Goal: Task Accomplishment & Management: Use online tool/utility

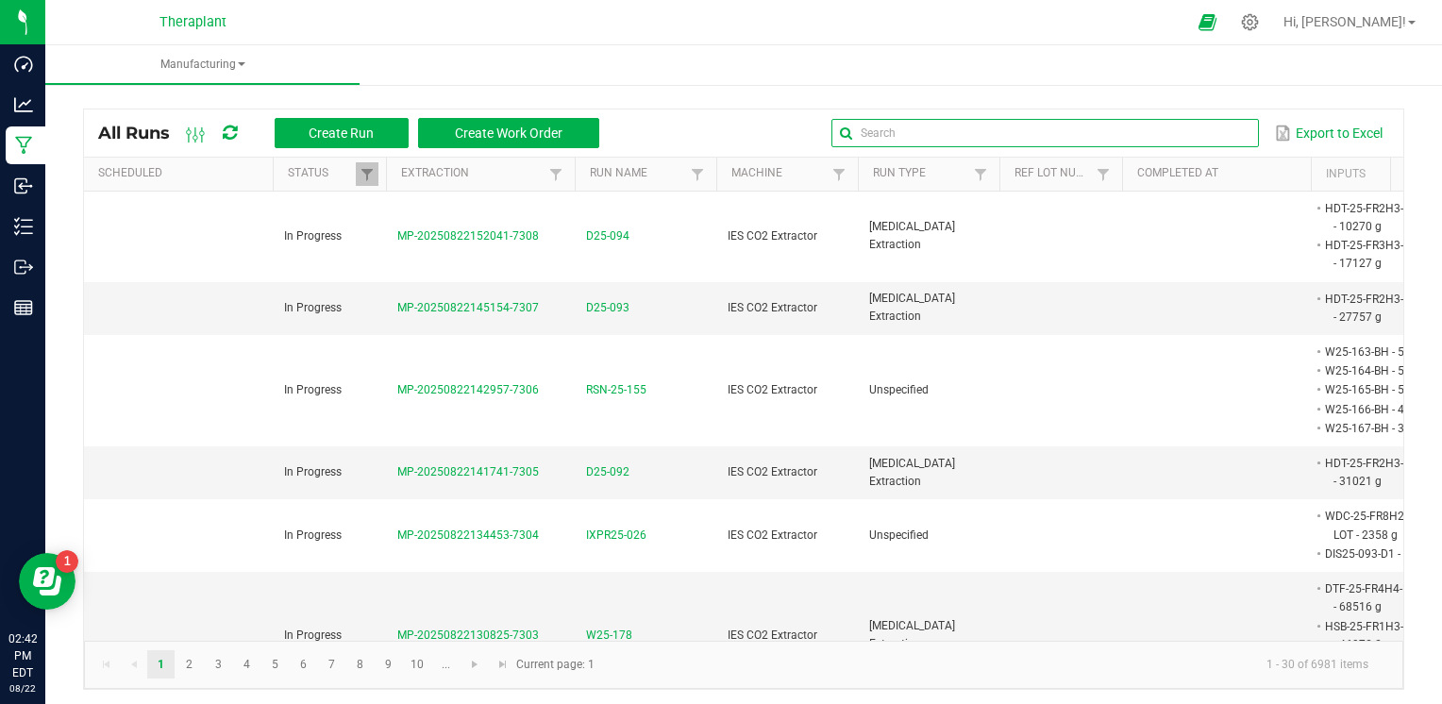
drag, startPoint x: 1214, startPoint y: 132, endPoint x: 1220, endPoint y: 123, distance: 11.0
click at [1214, 132] on input "text" at bounding box center [1044, 133] width 426 height 28
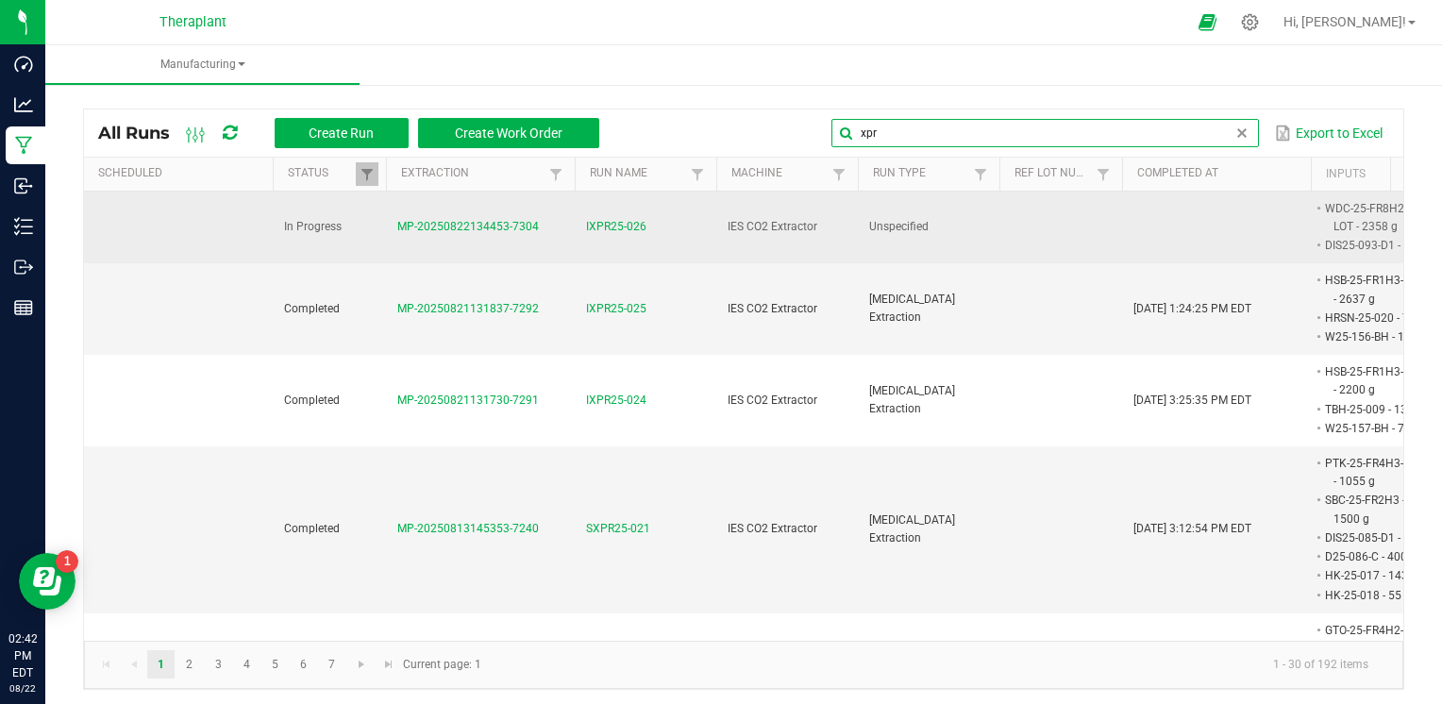
type input "xpr"
click at [613, 228] on span "IXPR25-026" at bounding box center [616, 227] width 60 height 18
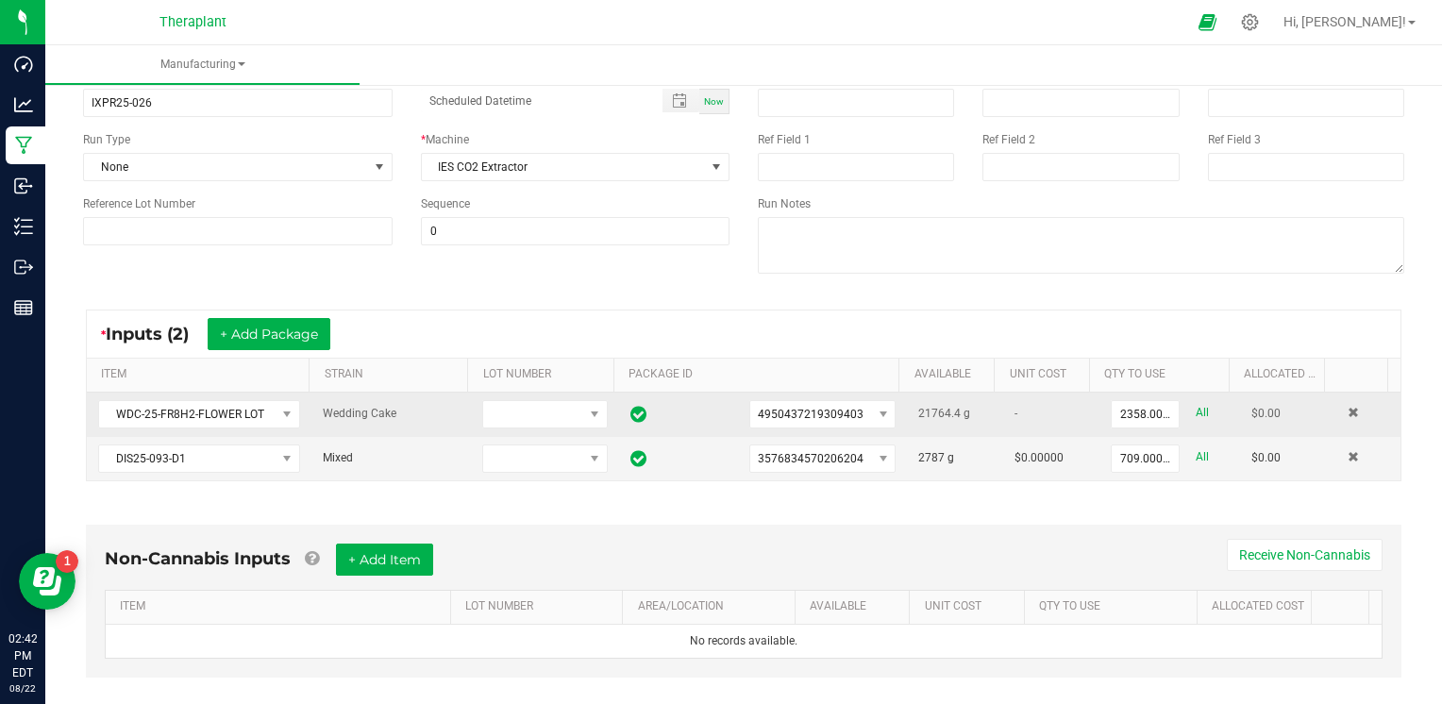
scroll to position [189, 0]
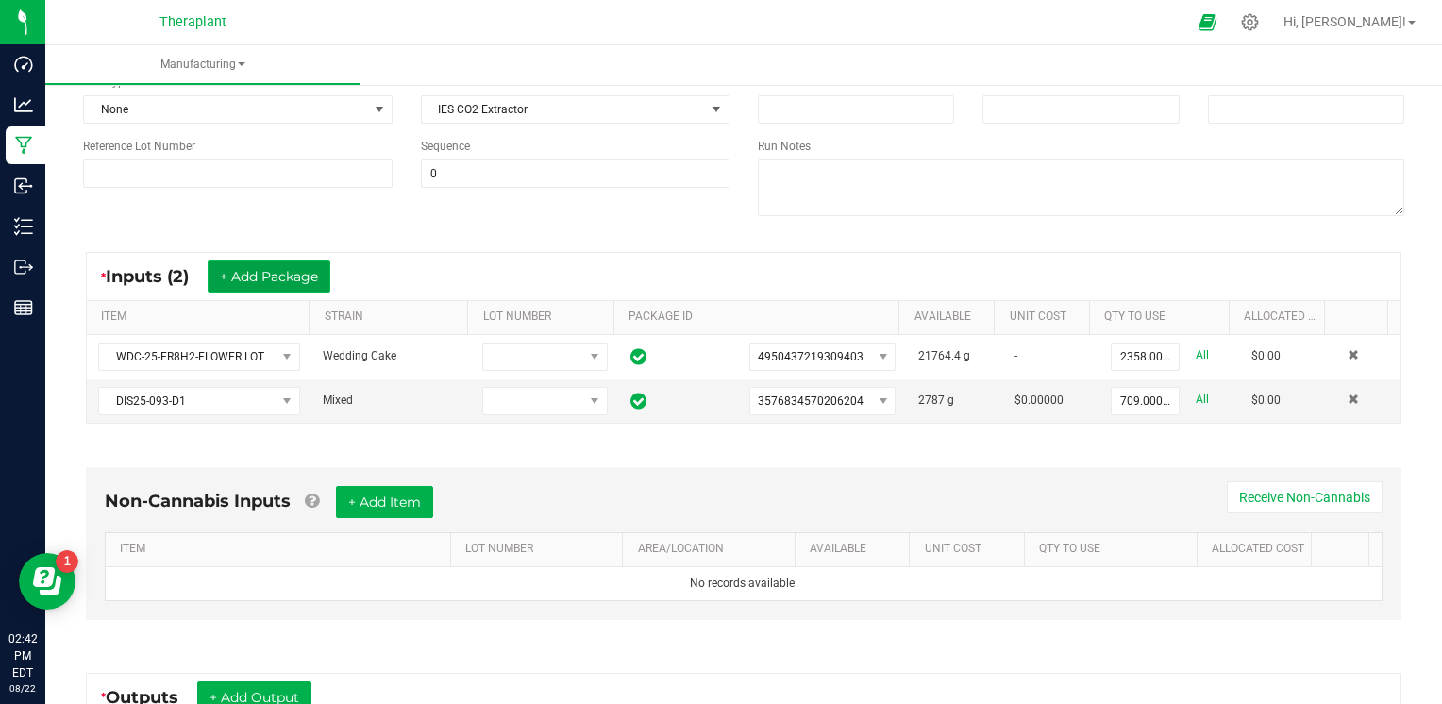
click at [290, 269] on button "+ Add Package" at bounding box center [269, 276] width 123 height 32
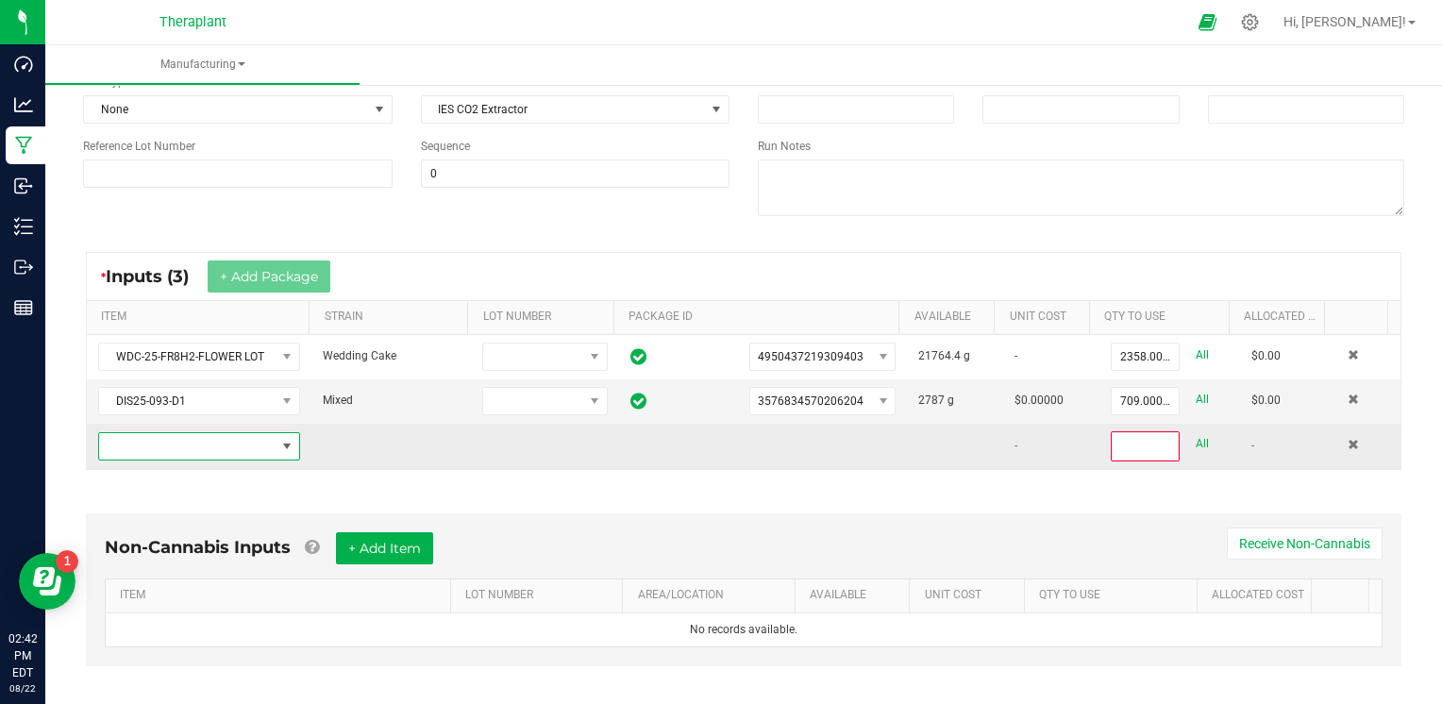
click at [204, 433] on span "NO DATA FOUND" at bounding box center [187, 446] width 176 height 26
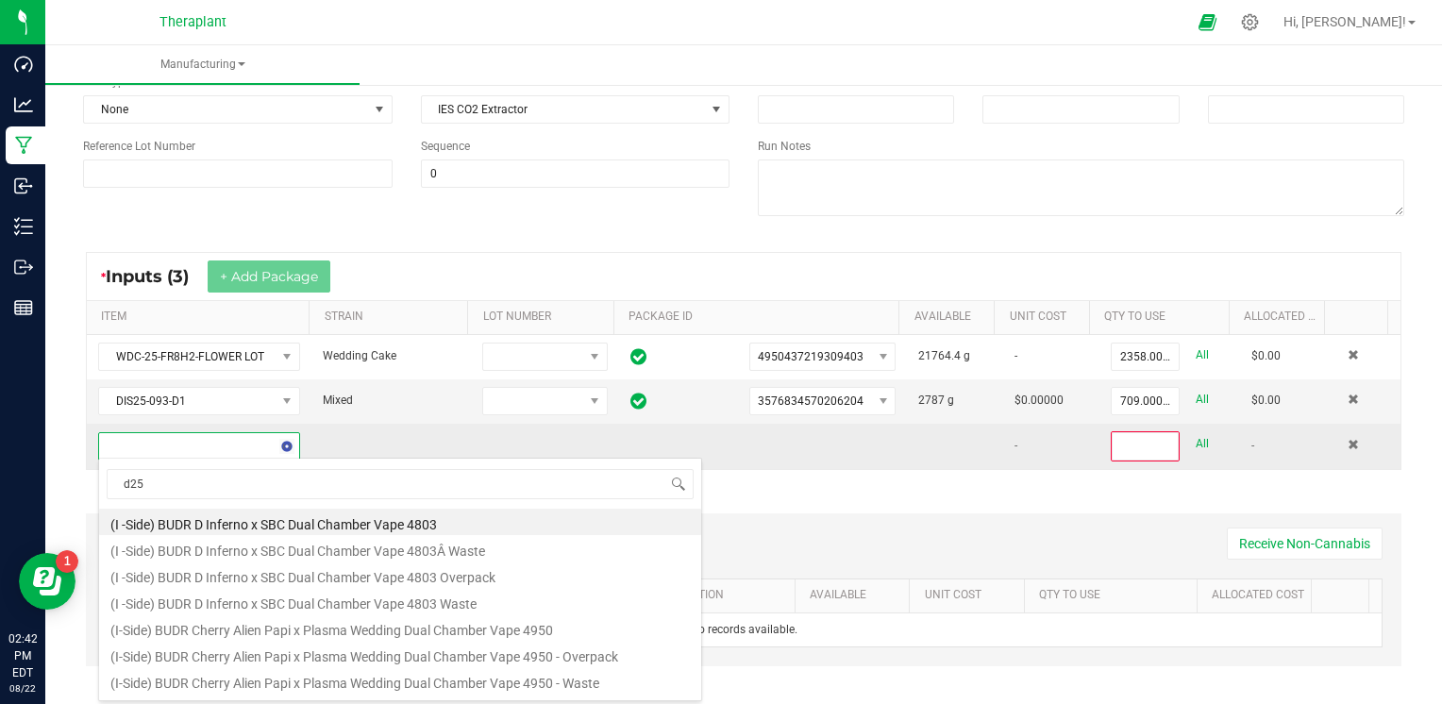
scroll to position [27, 194]
type input "d25-086"
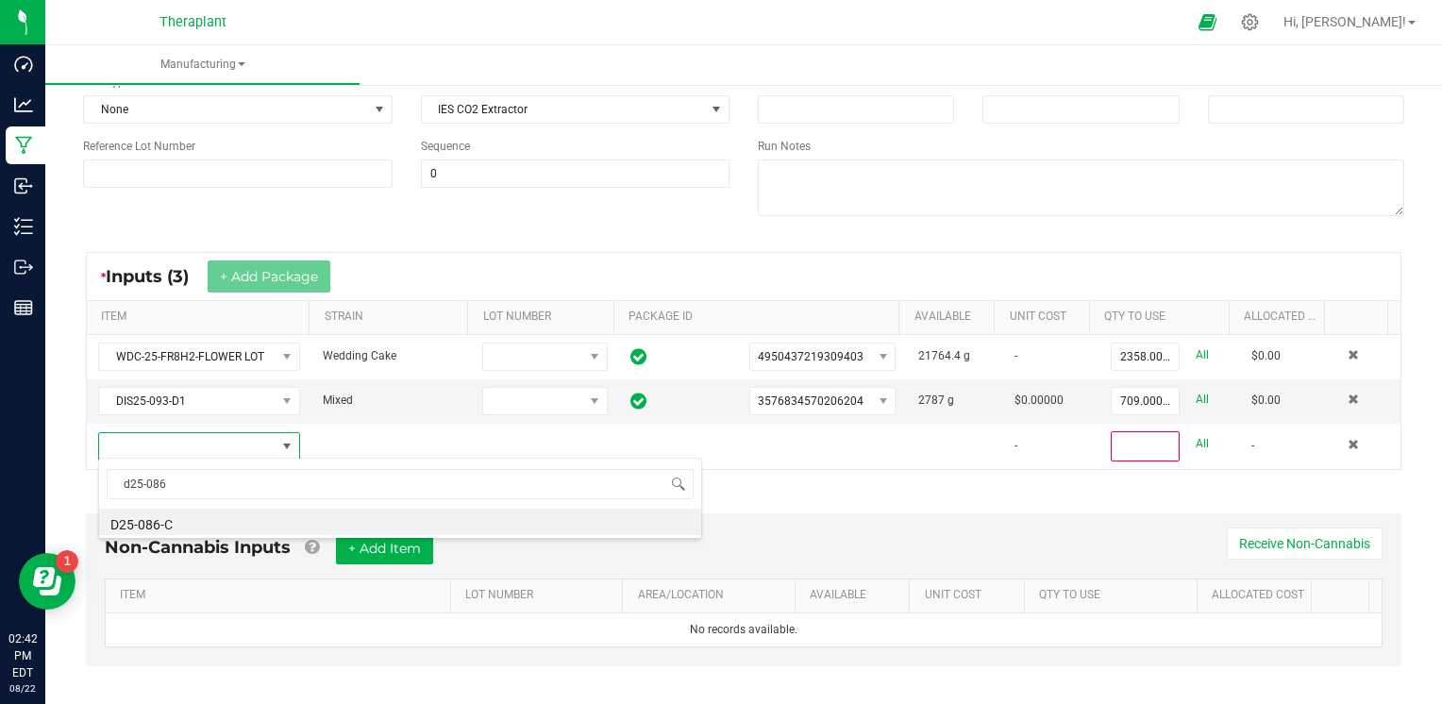
click at [143, 523] on li "D25-086-C" at bounding box center [400, 521] width 602 height 26
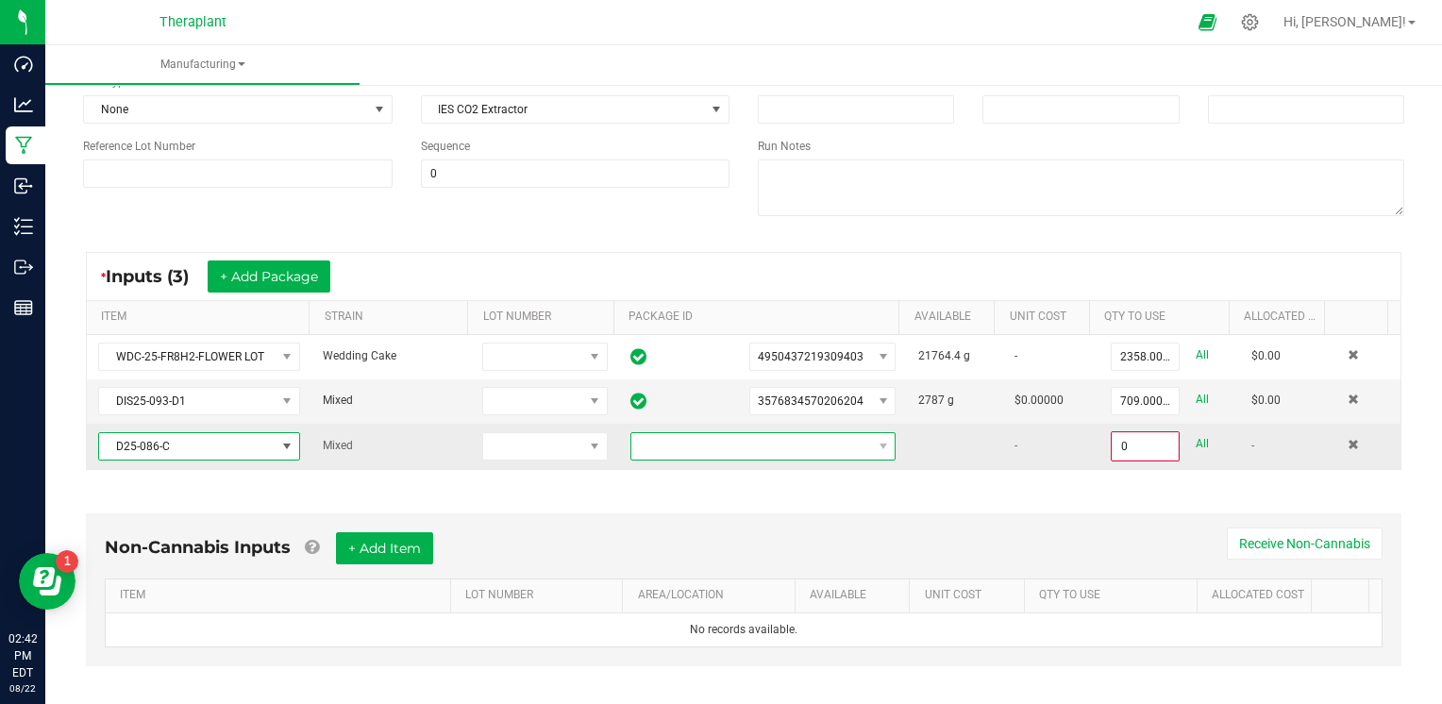
click at [668, 447] on span at bounding box center [751, 446] width 241 height 26
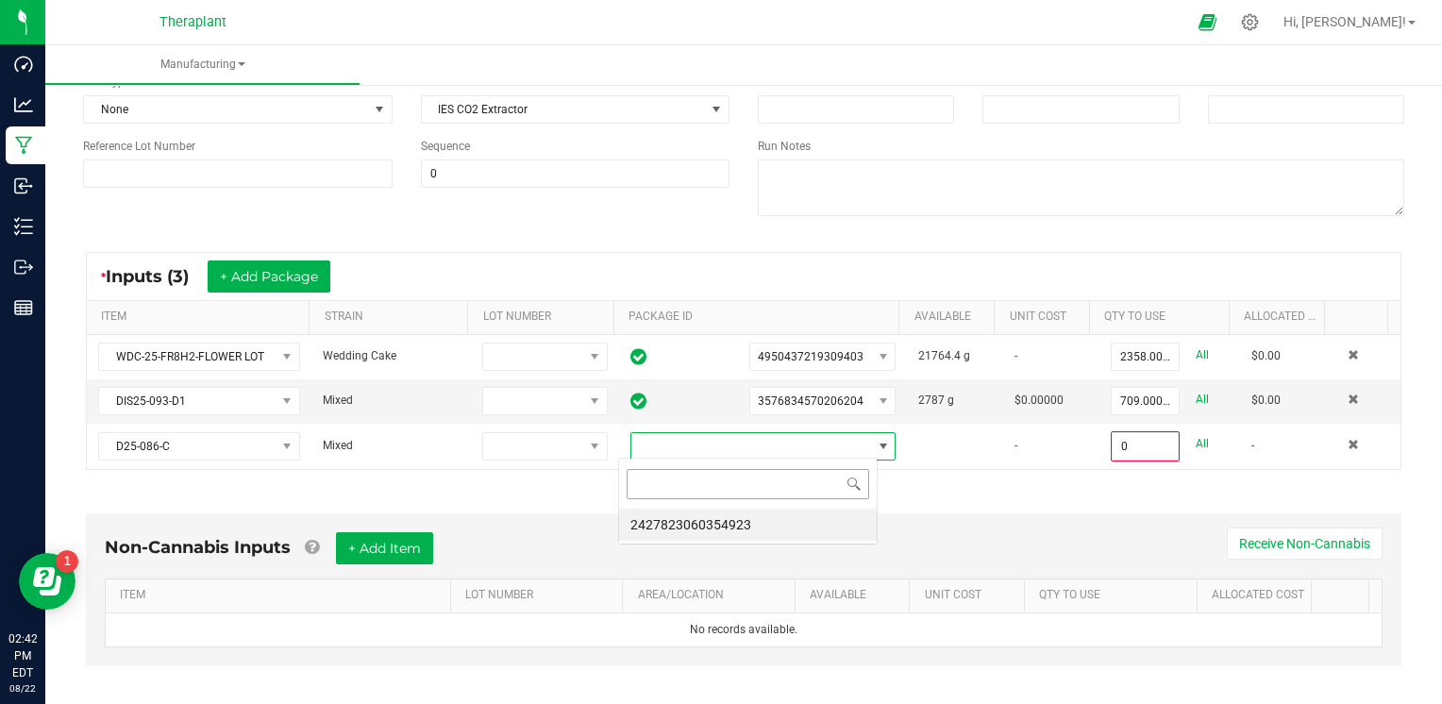
scroll to position [27, 258]
click at [674, 530] on li "2427823060354923" at bounding box center [748, 524] width 258 height 32
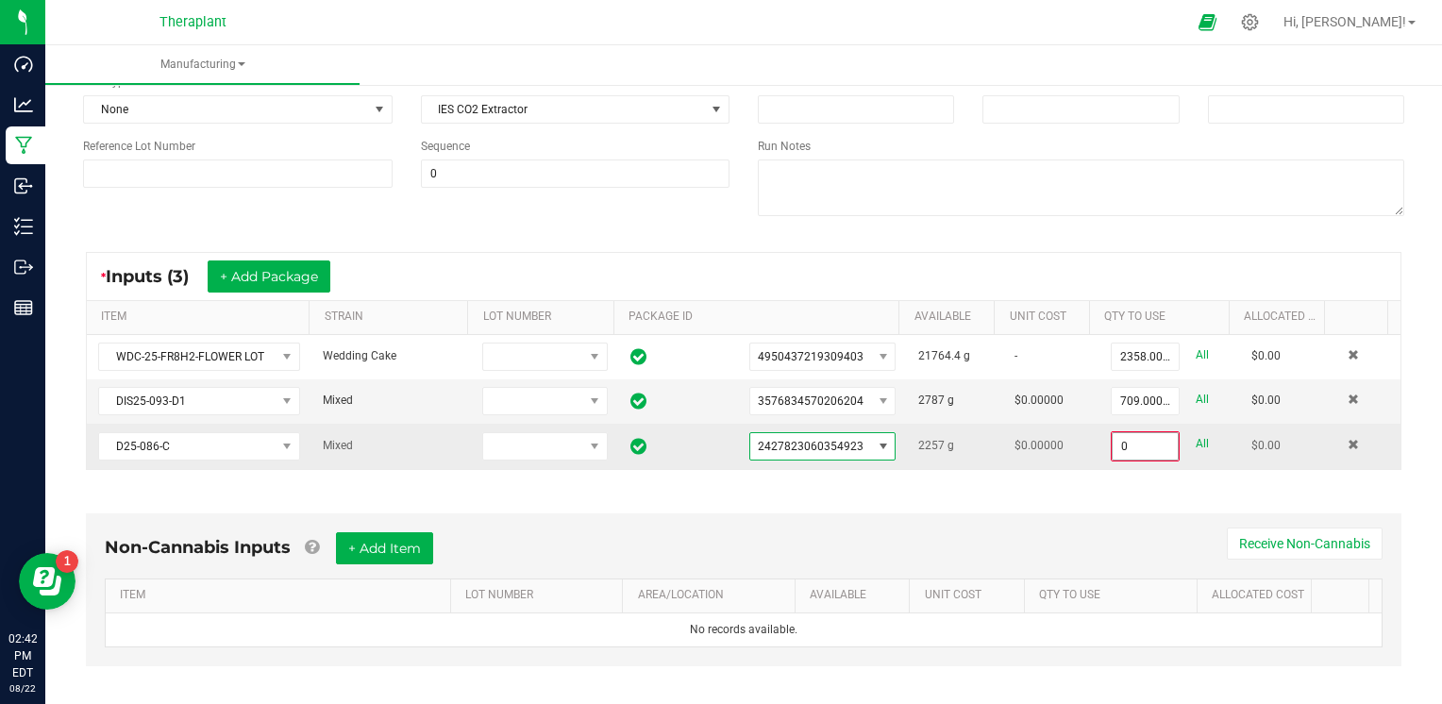
click at [1133, 438] on input "0" at bounding box center [1144, 446] width 65 height 26
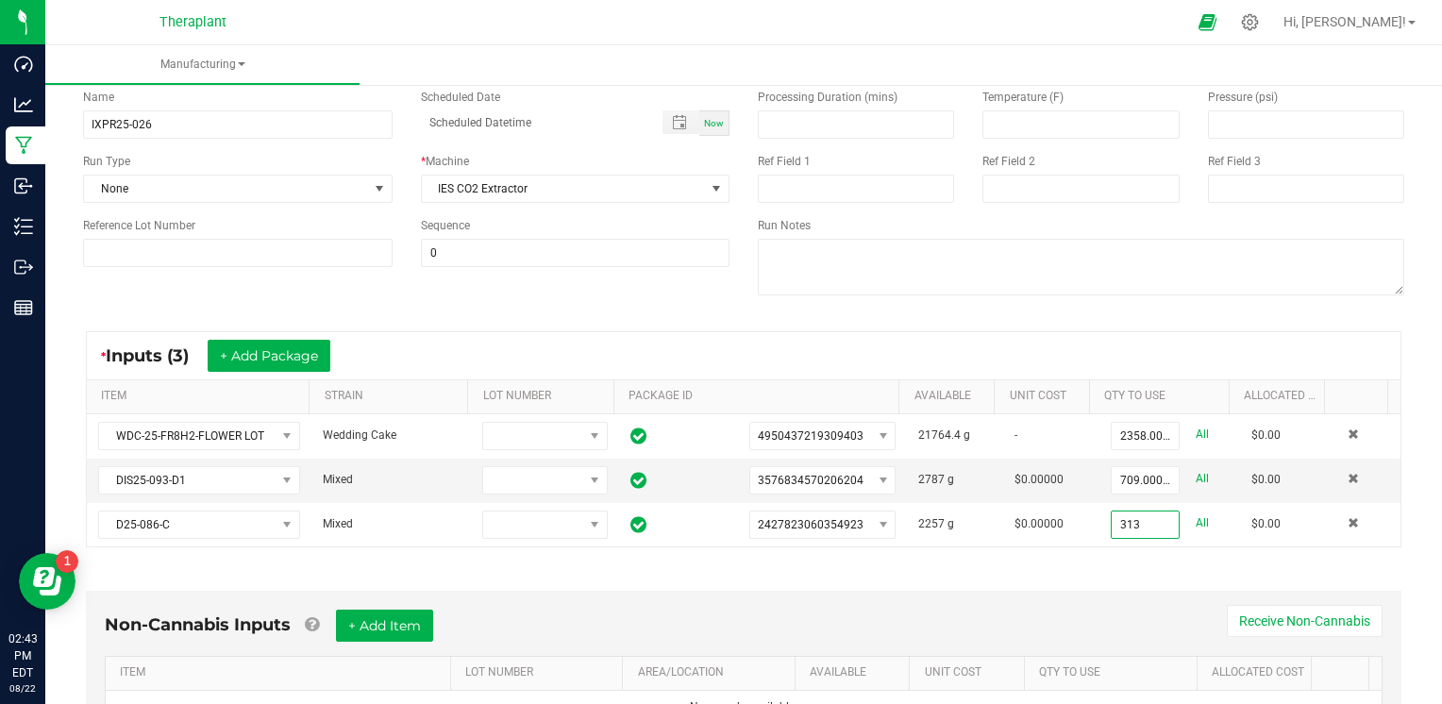
scroll to position [0, 0]
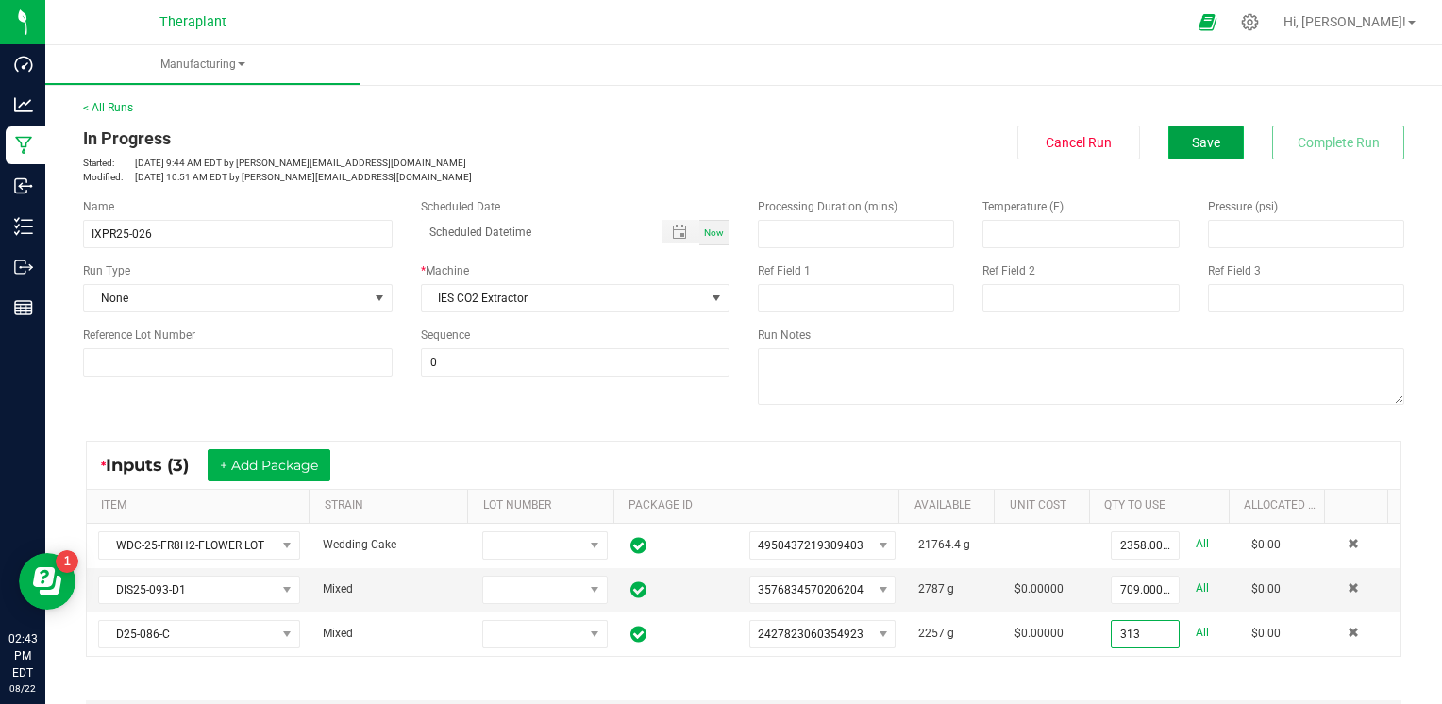
type input "313.0000 g"
click at [1211, 137] on button "Save" at bounding box center [1205, 142] width 75 height 34
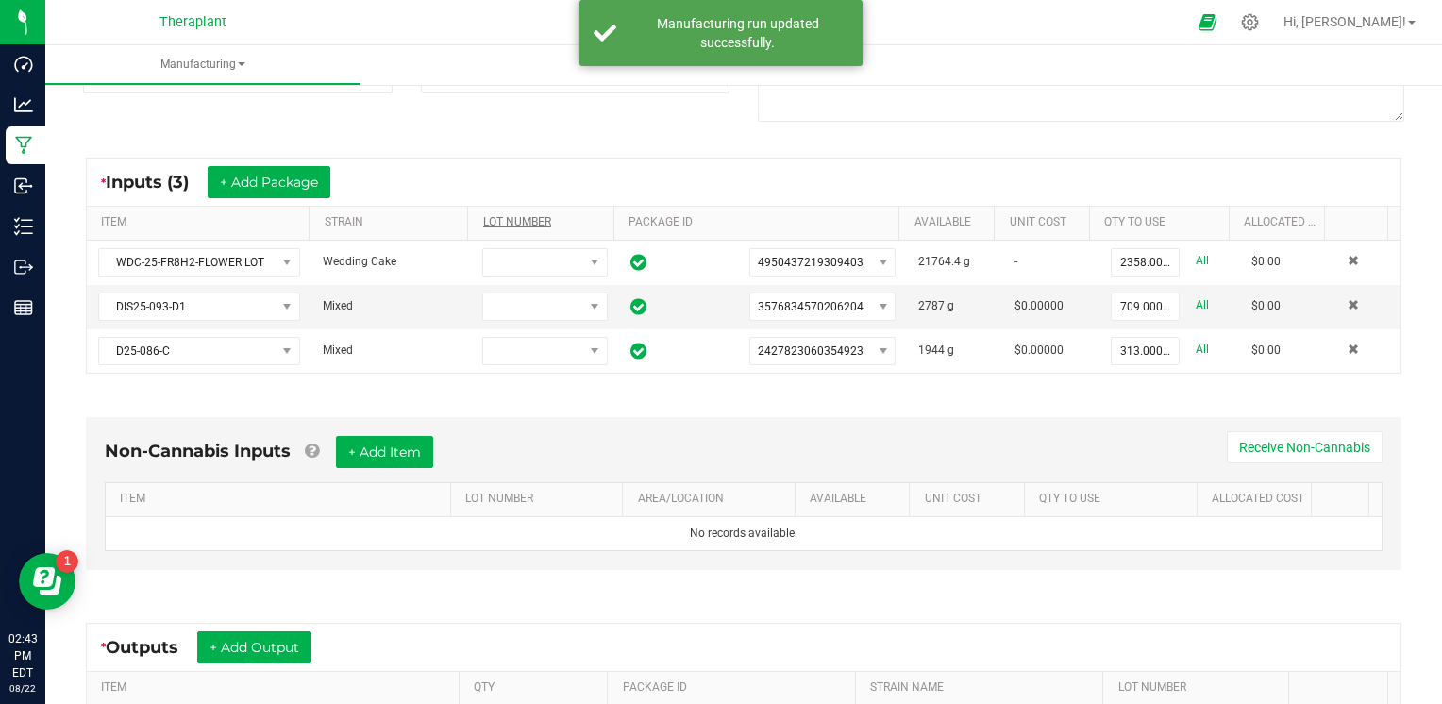
scroll to position [189, 0]
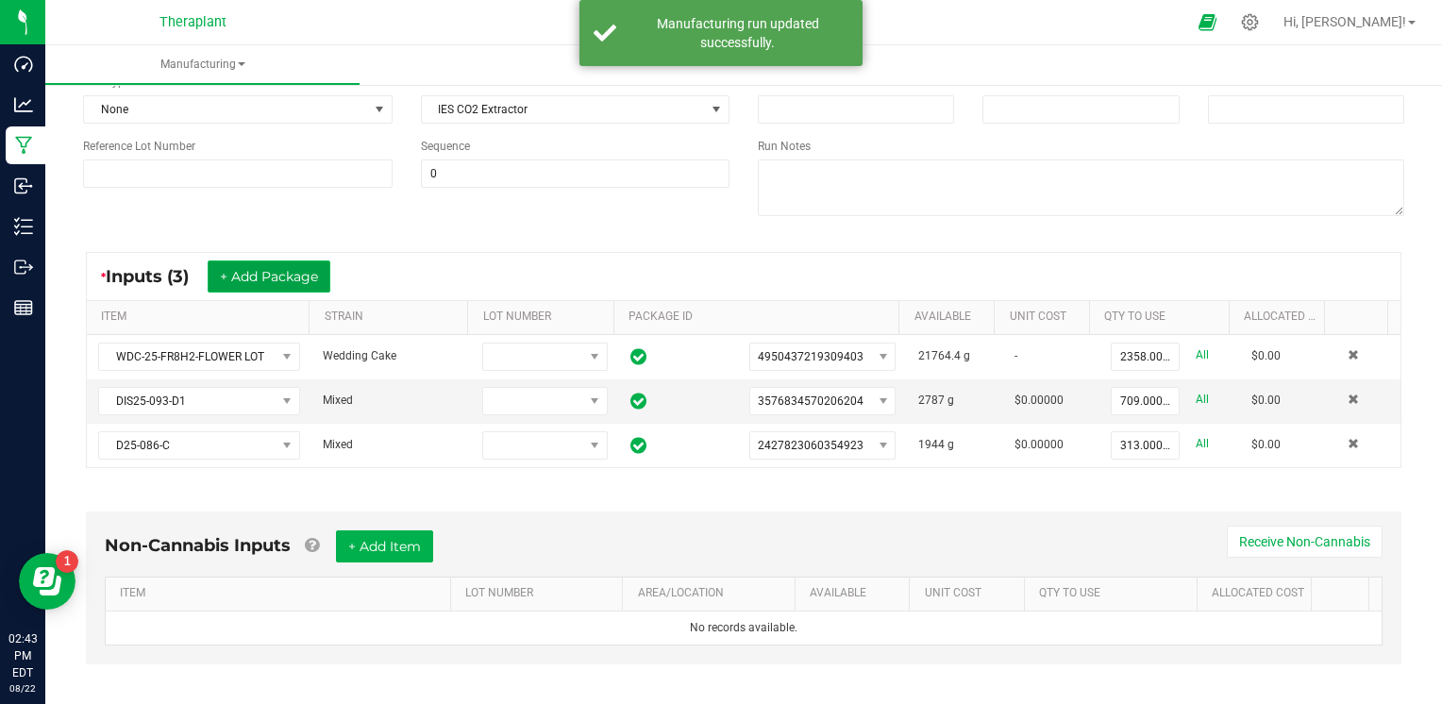
click at [272, 275] on button "+ Add Package" at bounding box center [269, 276] width 123 height 32
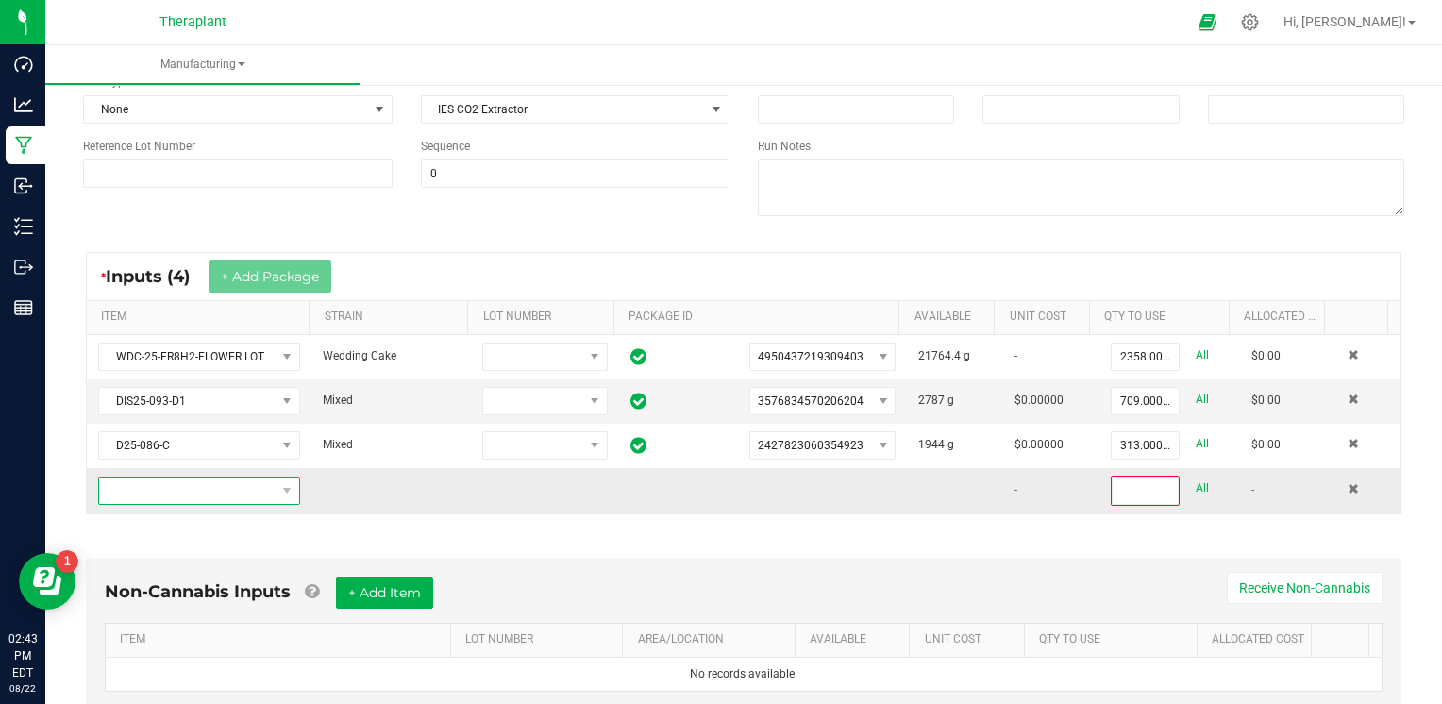
click at [198, 498] on span "NO DATA FOUND" at bounding box center [187, 490] width 176 height 26
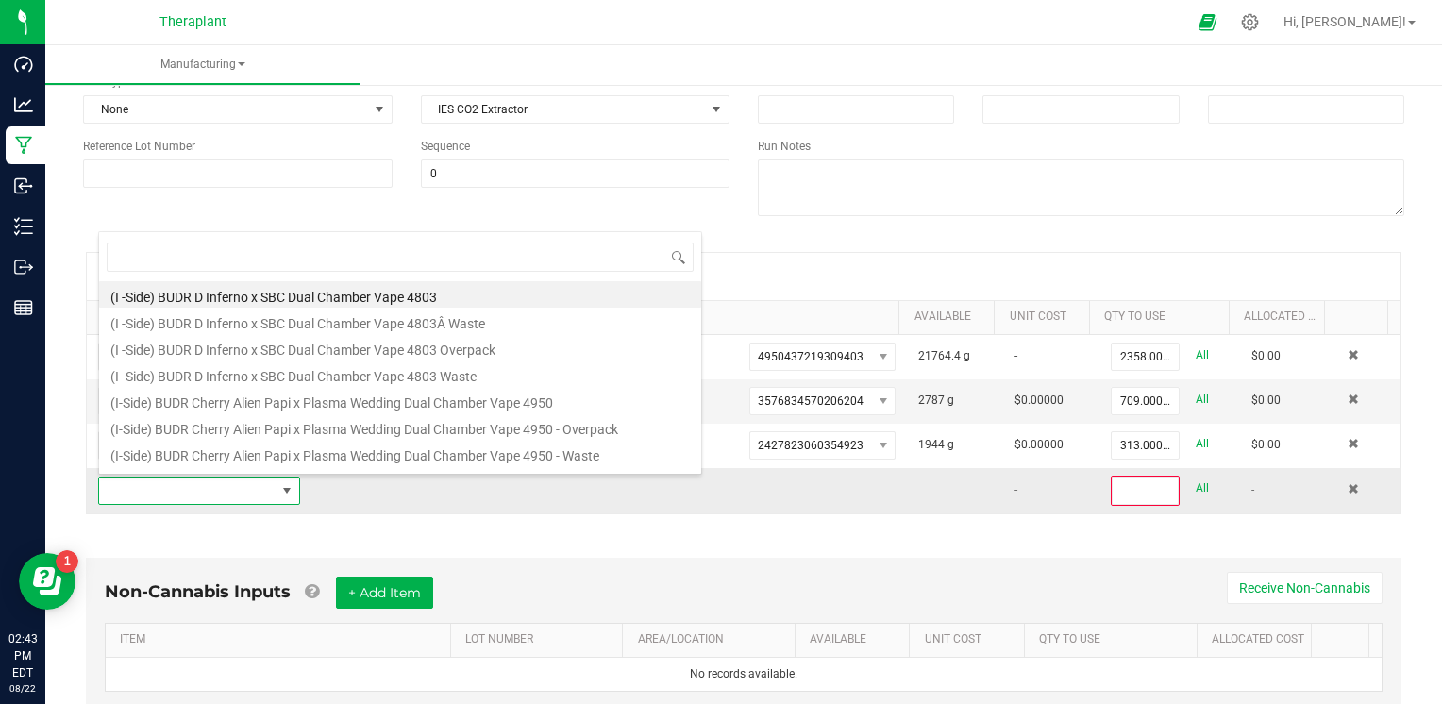
scroll to position [27, 194]
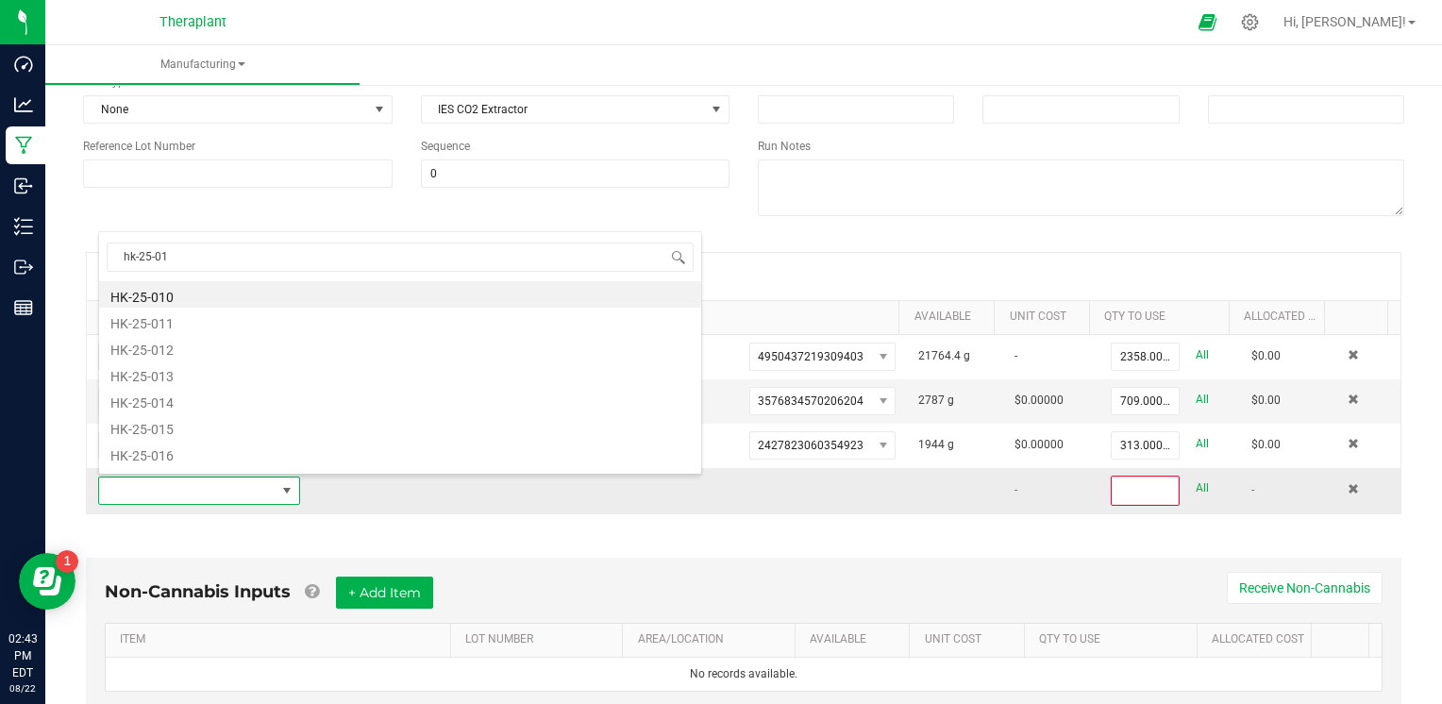
type input "hk-25-018"
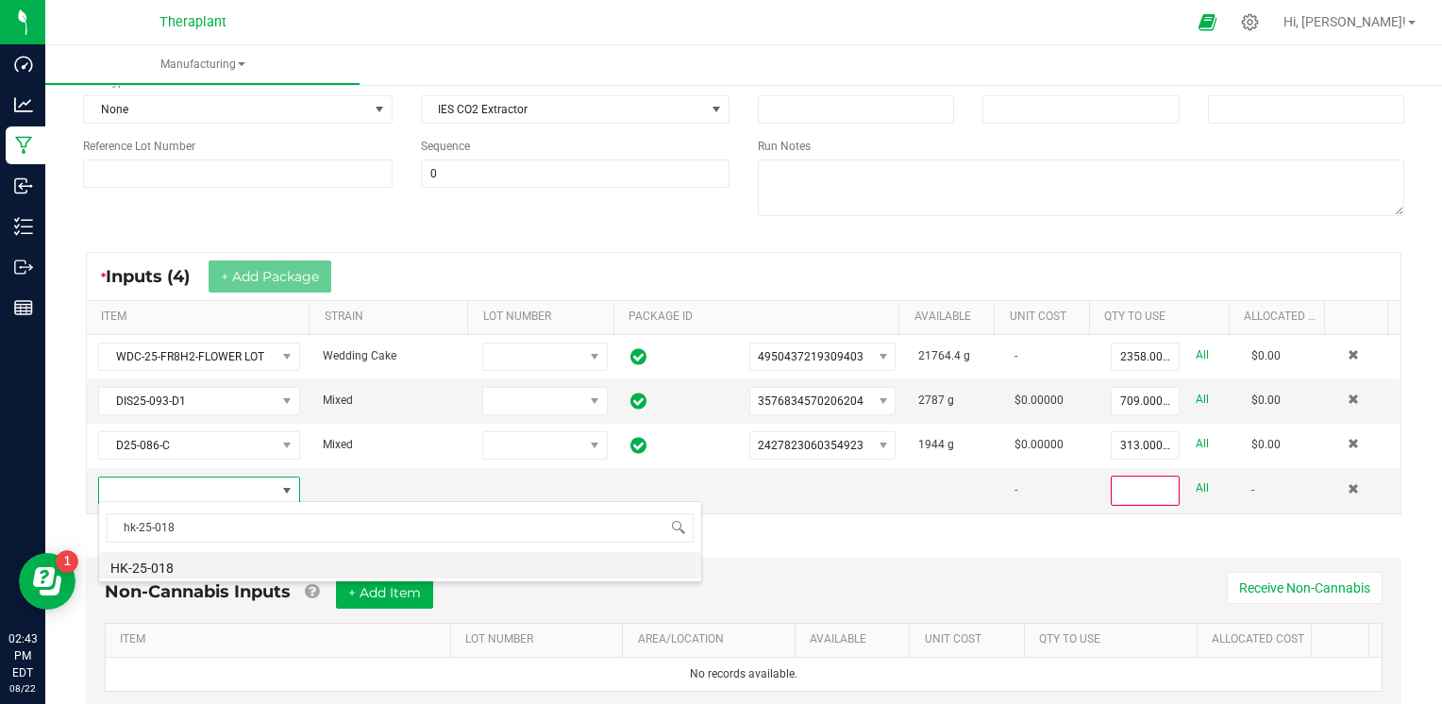
click at [165, 565] on li "HK-25-018" at bounding box center [400, 565] width 602 height 26
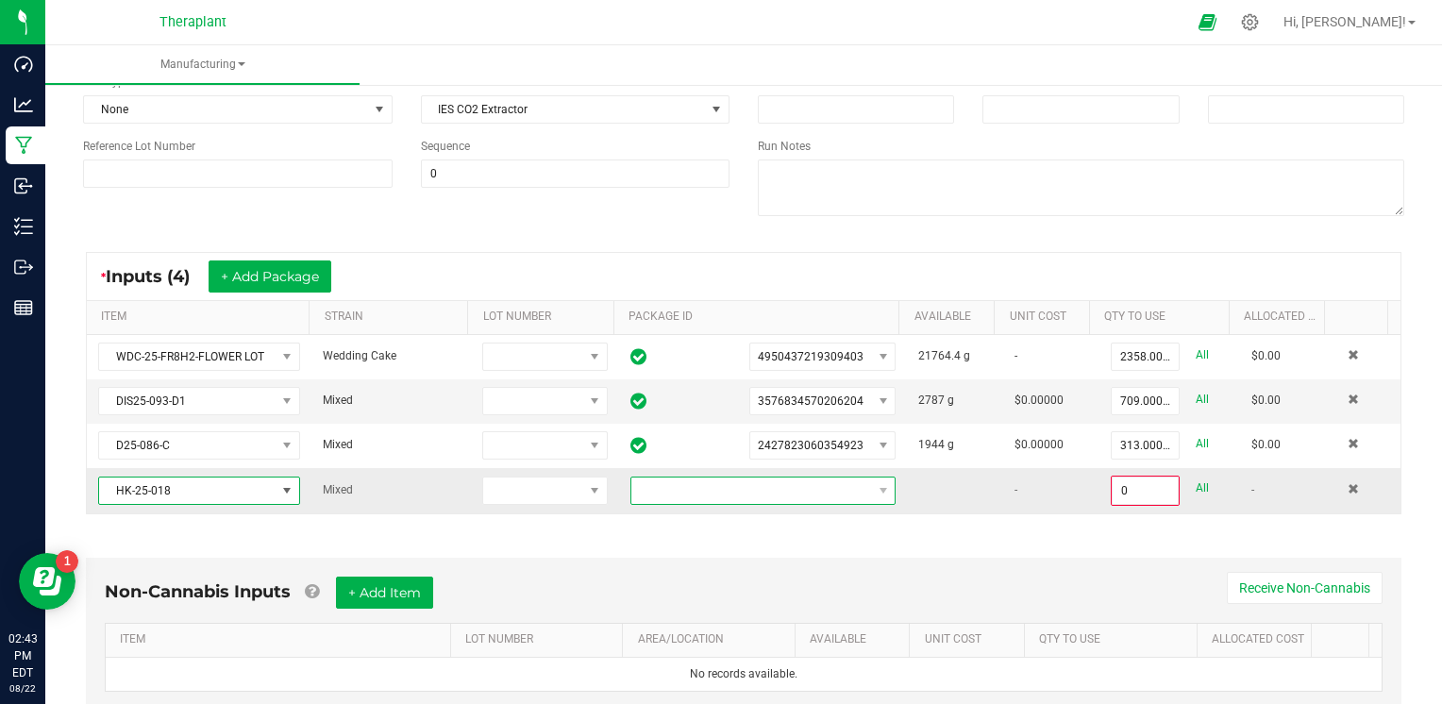
click at [803, 487] on span at bounding box center [751, 490] width 241 height 26
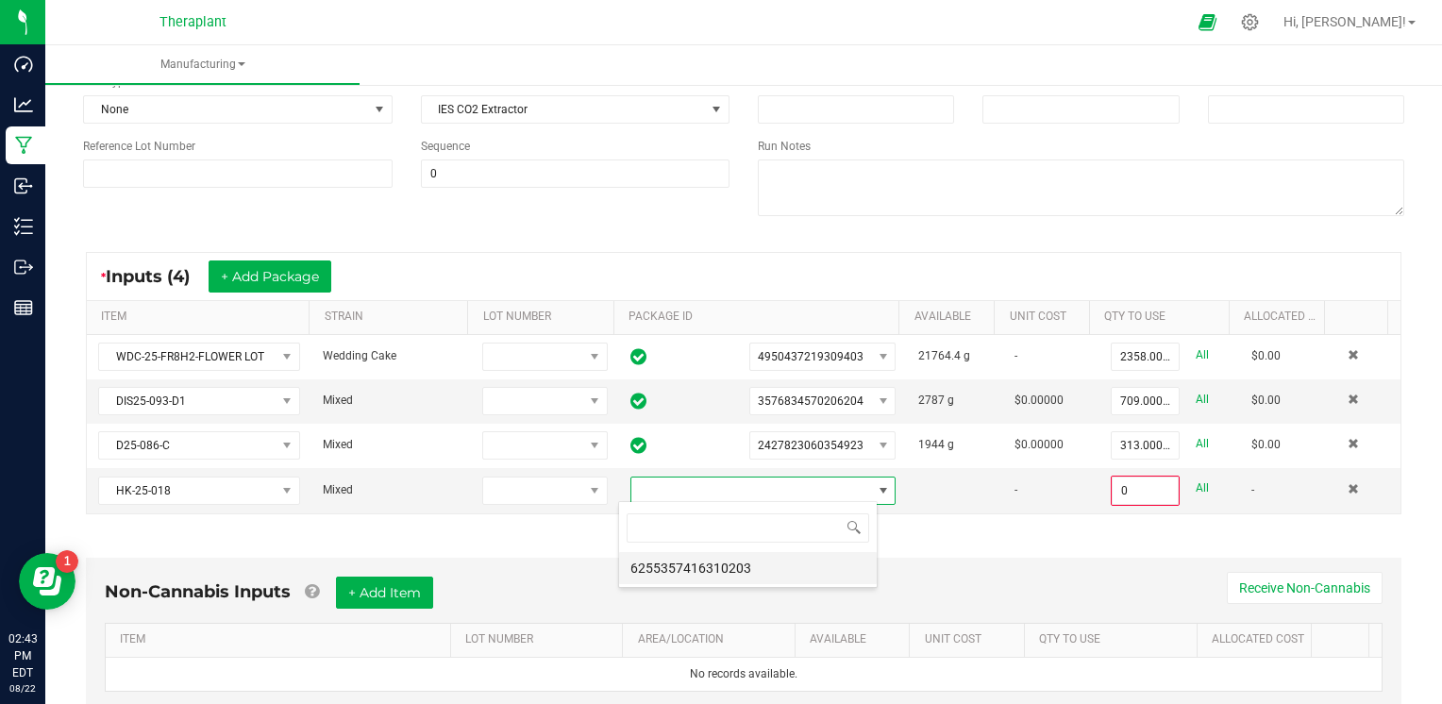
scroll to position [27, 258]
click at [787, 564] on li "6255357416310203" at bounding box center [748, 568] width 258 height 32
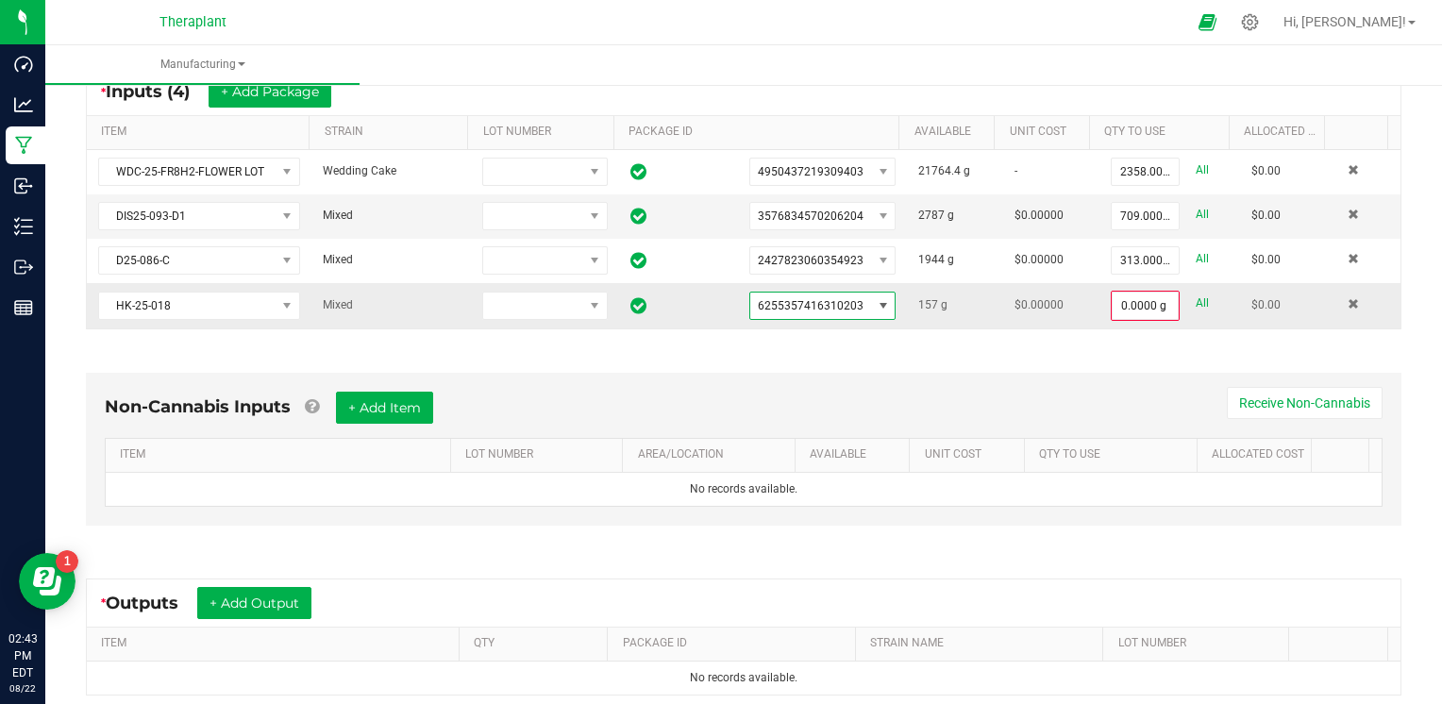
scroll to position [377, 0]
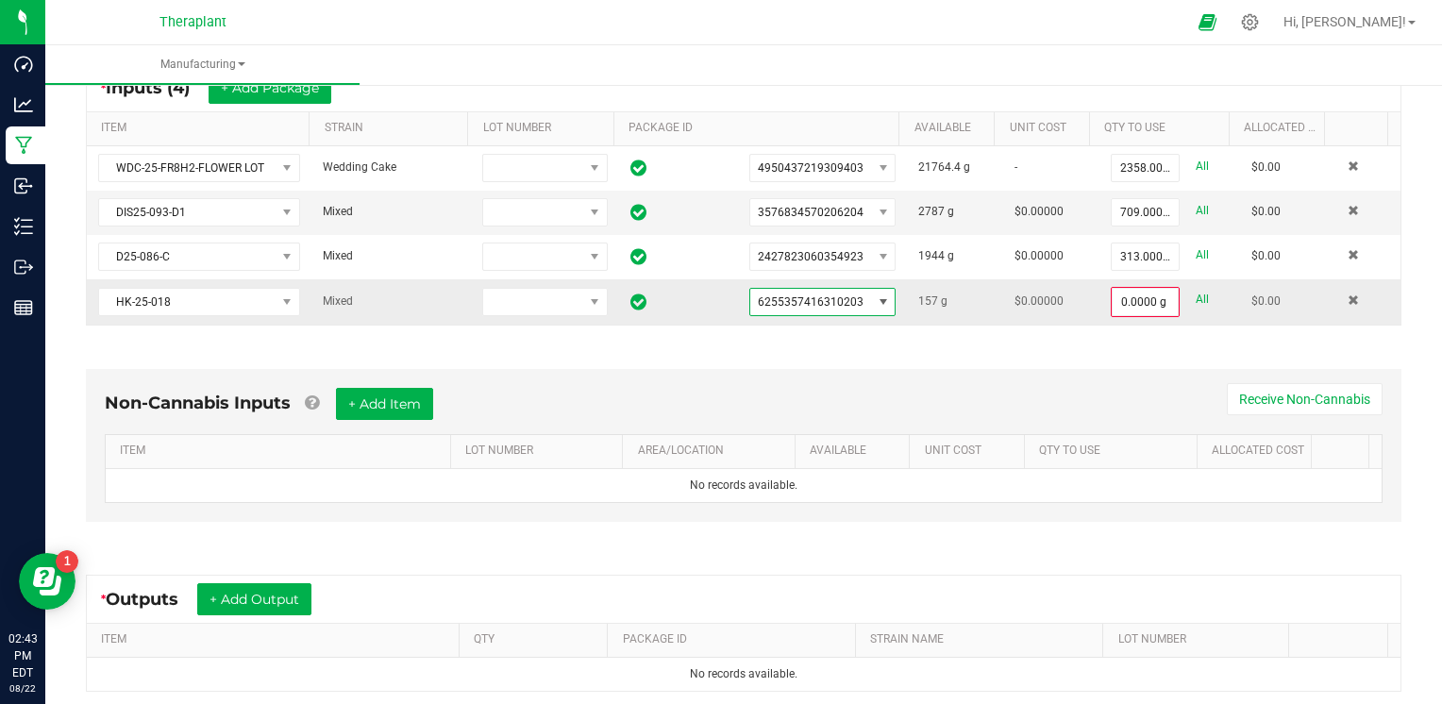
click at [1185, 296] on div "0.0000 g All" at bounding box center [1169, 302] width 118 height 30
click at [1195, 307] on link "All" at bounding box center [1201, 299] width 13 height 25
type input "157.0000 g"
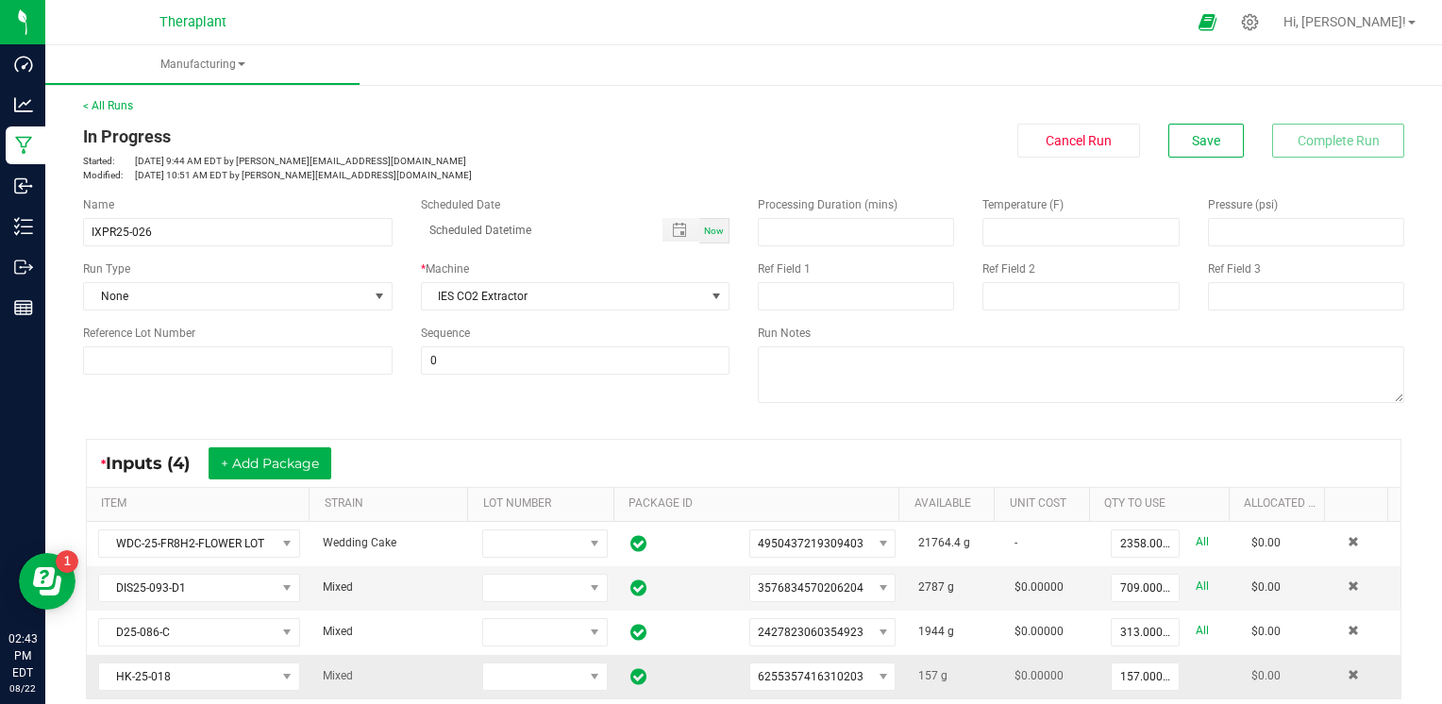
scroll to position [0, 0]
click at [1203, 146] on span "Save" at bounding box center [1206, 142] width 28 height 15
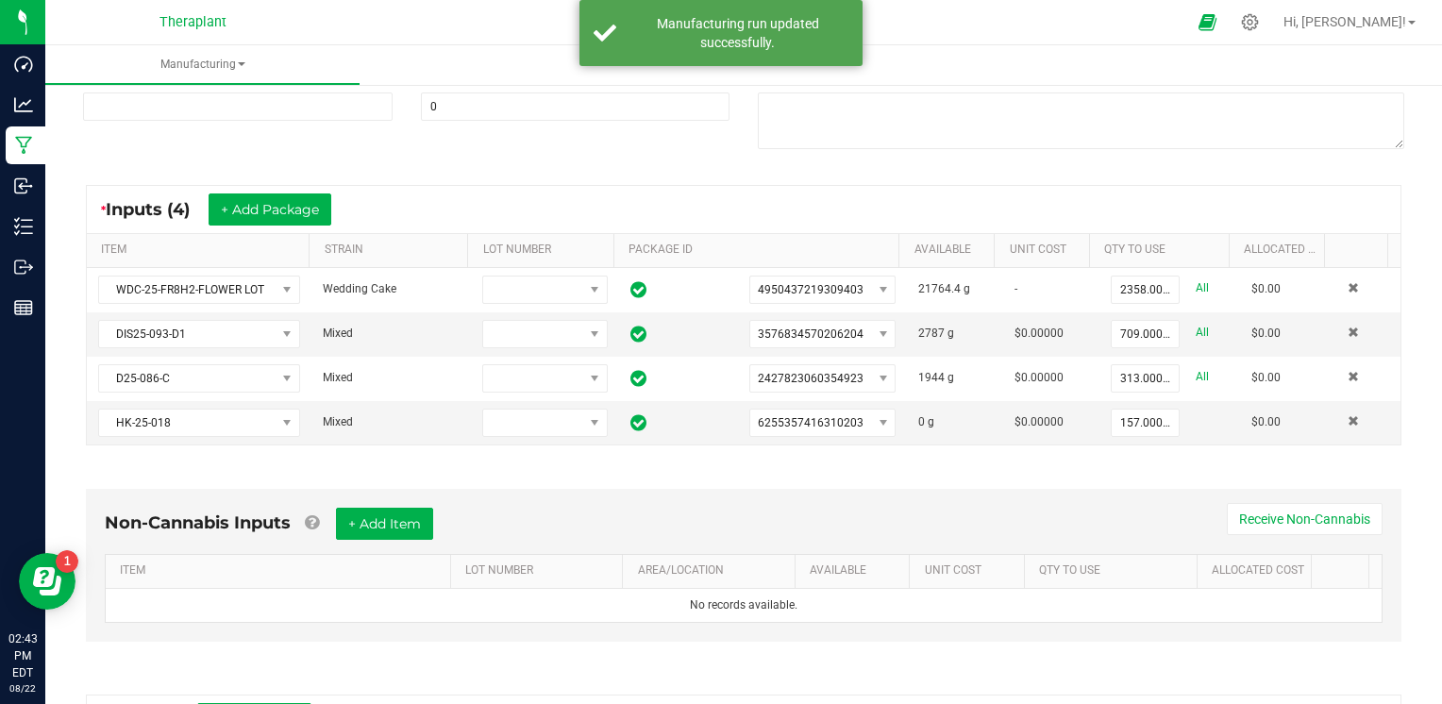
scroll to position [283, 0]
